Goal: Complete application form: Complete application form

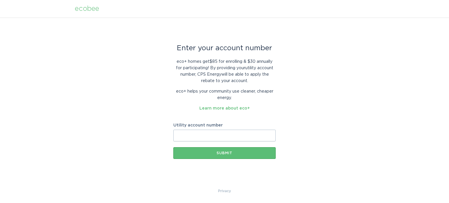
click at [213, 132] on input "Utility account number" at bounding box center [224, 136] width 102 height 12
click at [204, 130] on input "Utility account number" at bounding box center [224, 136] width 102 height 12
paste input "3005900579"
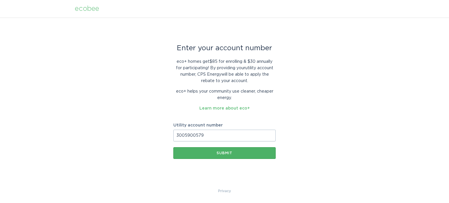
type input "3005900579"
click at [214, 153] on div "Submit" at bounding box center [224, 154] width 97 height 4
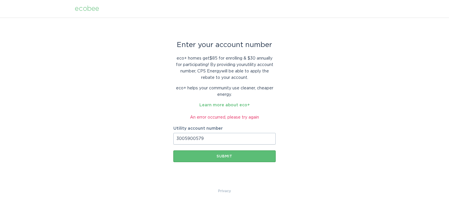
click at [242, 117] on div "An error occurred, please try again" at bounding box center [224, 117] width 102 height 6
click at [236, 129] on label "Utility account number" at bounding box center [224, 129] width 102 height 4
click at [236, 133] on input "3005900579" at bounding box center [224, 139] width 102 height 12
click at [224, 155] on div "Submit" at bounding box center [224, 157] width 97 height 4
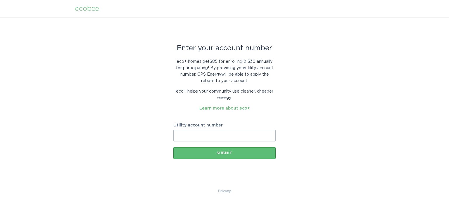
click at [216, 134] on input "Utility account number" at bounding box center [224, 136] width 102 height 12
type input "3005900579"
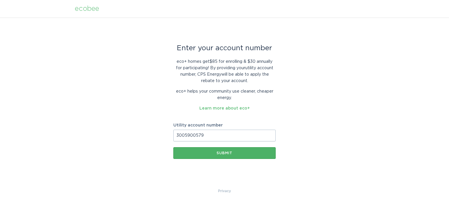
click at [213, 150] on button "Submit" at bounding box center [224, 153] width 102 height 12
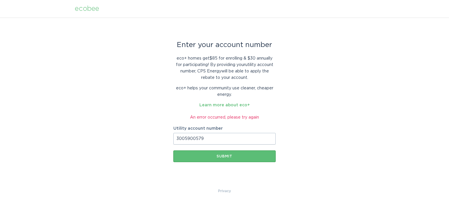
click at [236, 139] on input "3005900579" at bounding box center [224, 139] width 102 height 12
click at [239, 140] on input "3005900579" at bounding box center [224, 139] width 102 height 12
click at [195, 140] on input "3005900579" at bounding box center [224, 139] width 102 height 12
click at [212, 141] on input "3005900579" at bounding box center [224, 139] width 102 height 12
click at [216, 154] on button "Submit" at bounding box center [224, 157] width 102 height 12
